Goal: Information Seeking & Learning: Check status

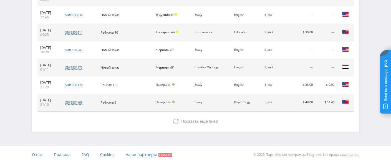
scroll to position [192, 0]
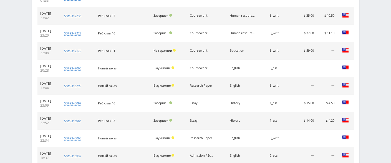
scroll to position [277, 0]
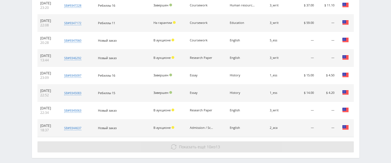
click at [191, 145] on span "Показать ещё" at bounding box center [192, 146] width 27 height 5
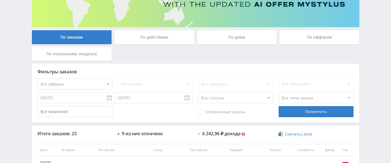
scroll to position [0, 0]
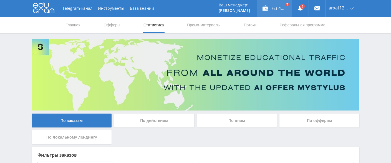
click at [266, 9] on div "63 468,43 ₽" at bounding box center [274, 8] width 35 height 17
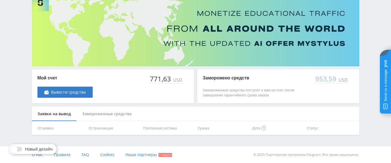
scroll to position [16, 0]
